Goal: Use online tool/utility: Utilize a website feature to perform a specific function

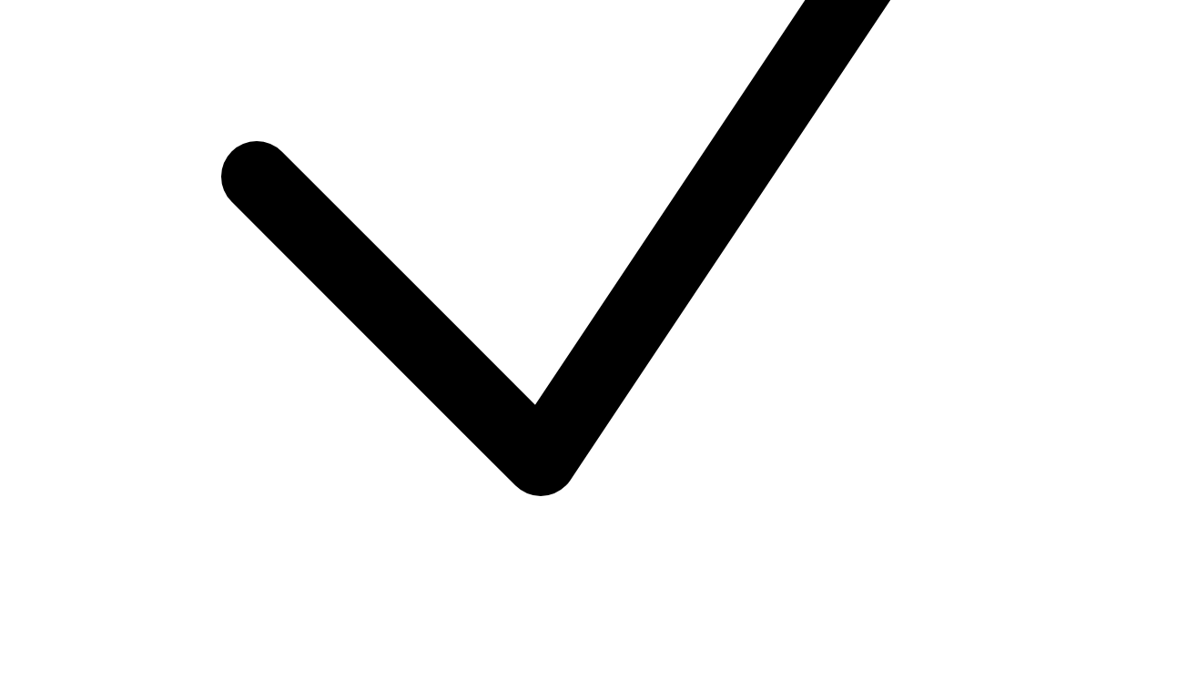
scroll to position [766, 0]
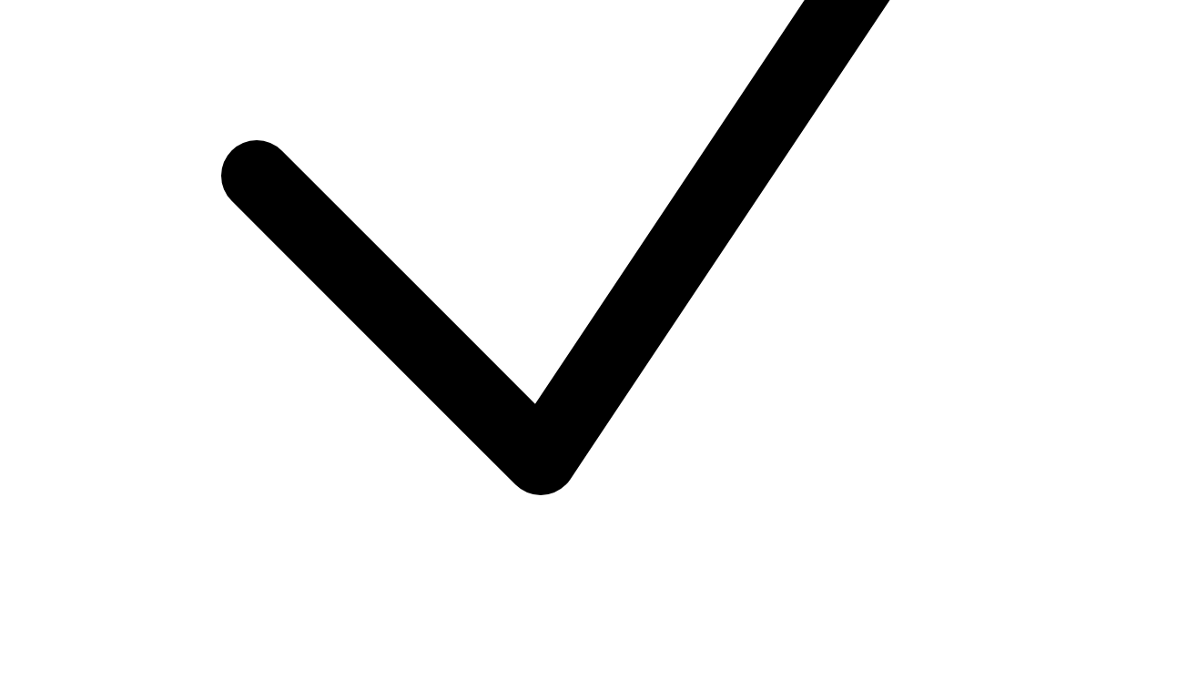
type input "2000"
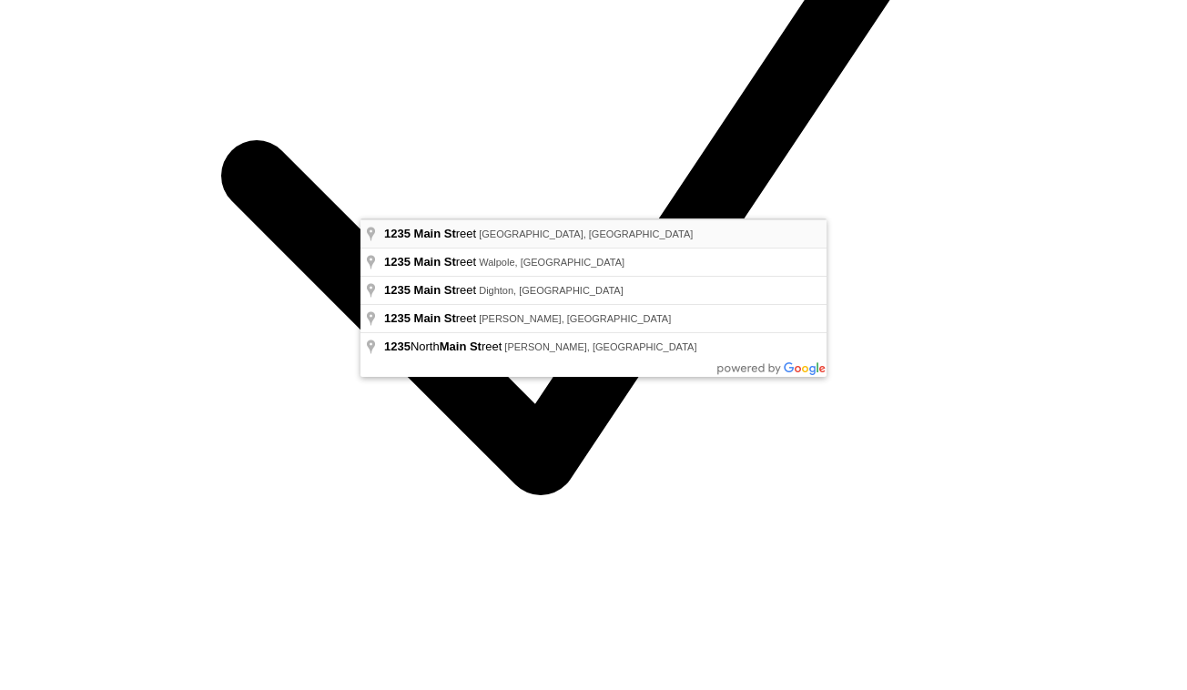
type input "[STREET_ADDRESS]"
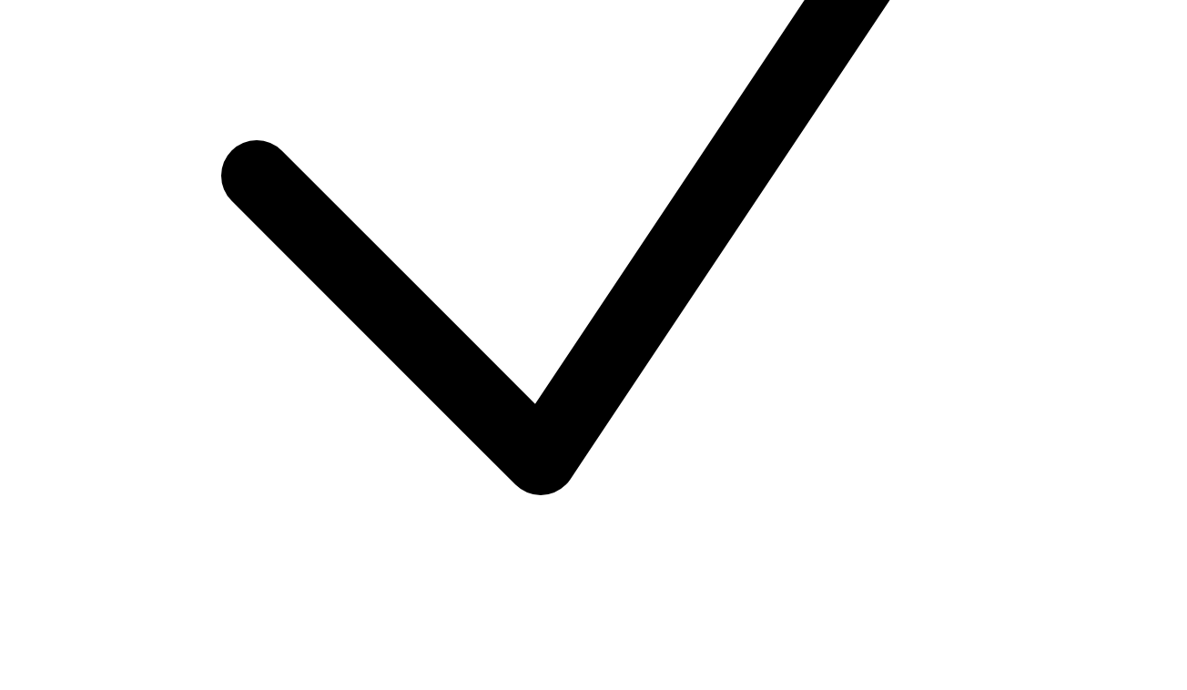
drag, startPoint x: 576, startPoint y: 368, endPoint x: 754, endPoint y: 371, distance: 178.4
